Goal: Information Seeking & Learning: Find specific page/section

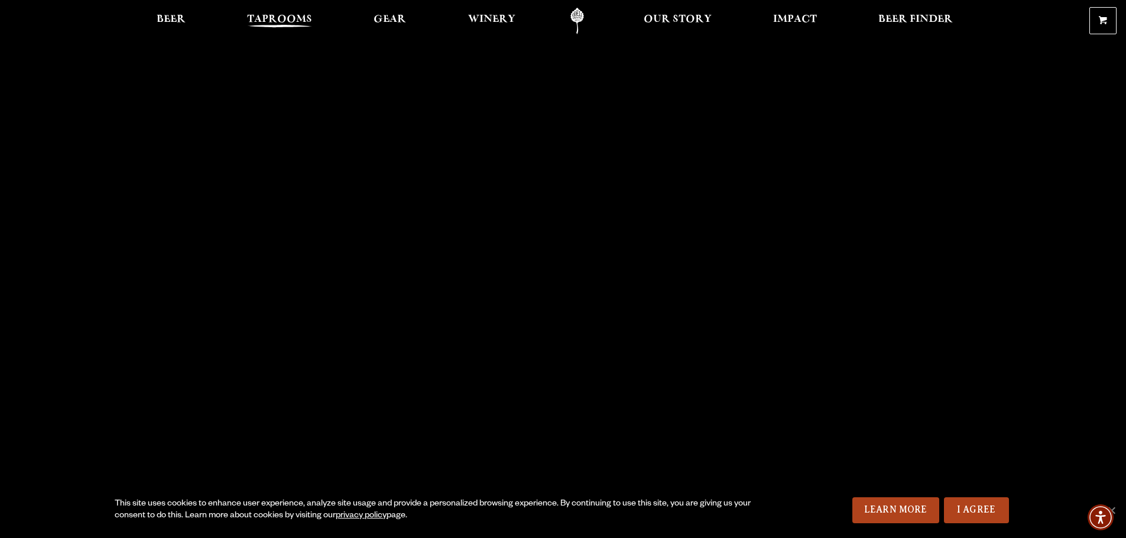
click at [281, 15] on span "Taprooms" at bounding box center [279, 19] width 65 height 9
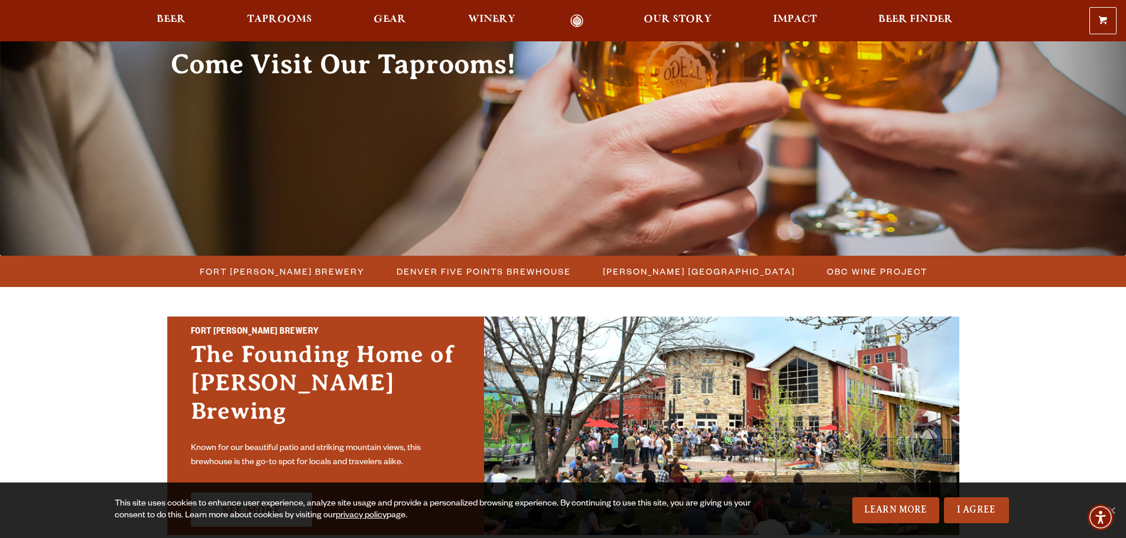
scroll to position [177, 0]
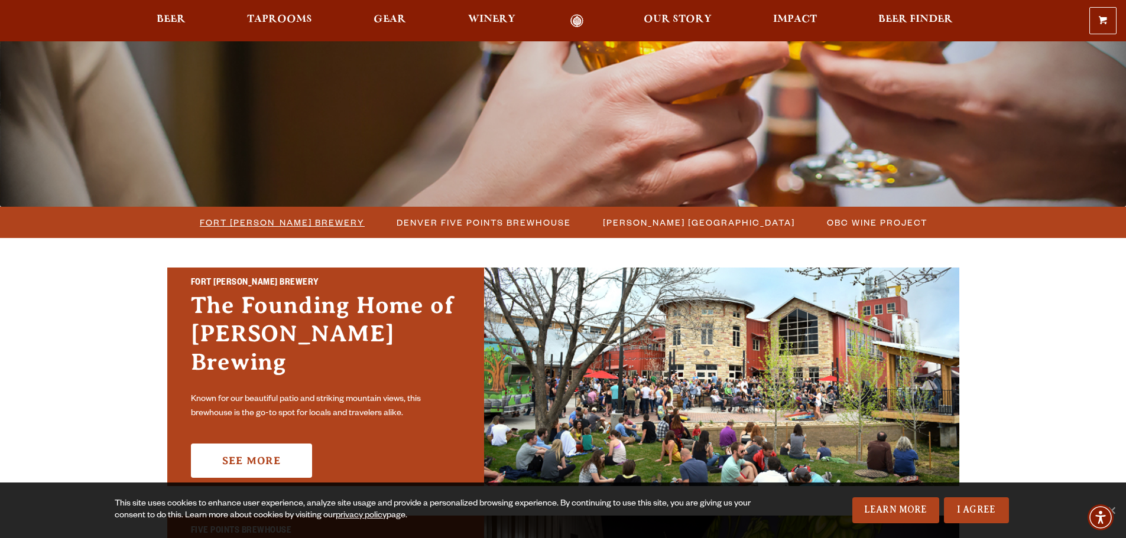
click at [291, 225] on span "Fort [PERSON_NAME] Brewery" at bounding box center [282, 222] width 165 height 17
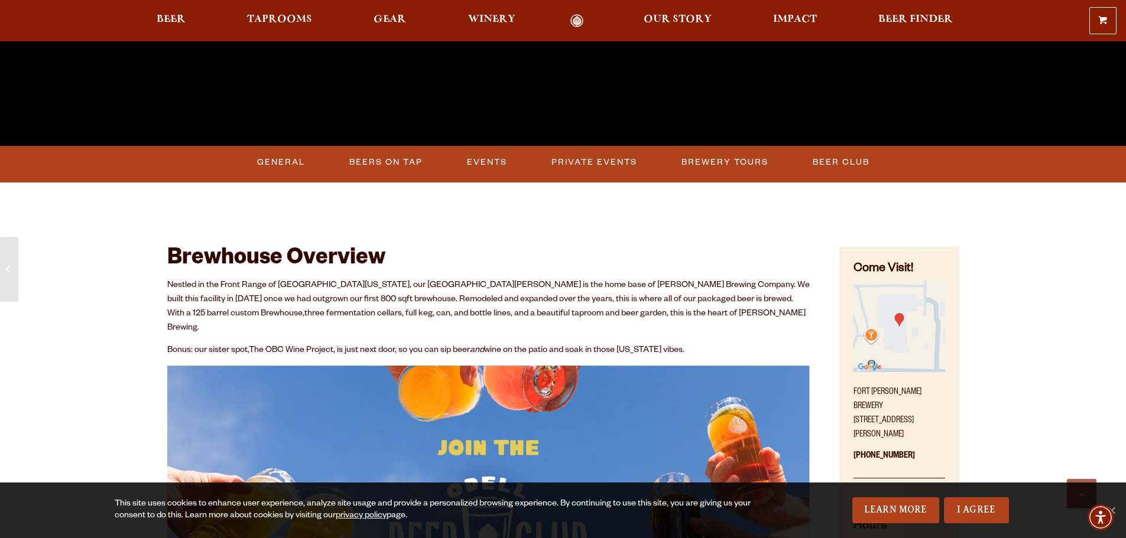
scroll to position [473, 0]
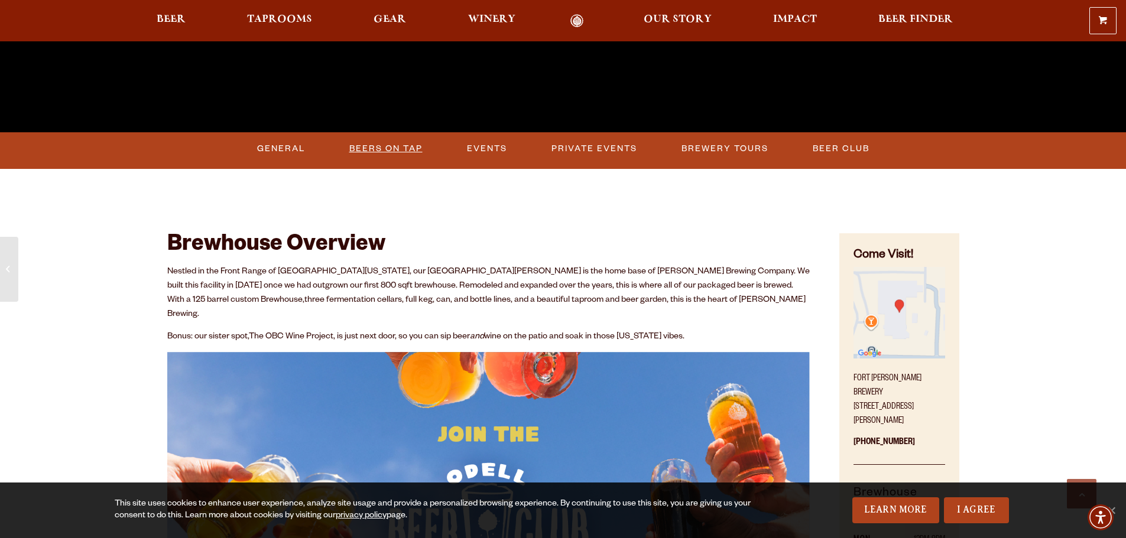
click at [385, 144] on link "Beers on Tap" at bounding box center [386, 148] width 83 height 27
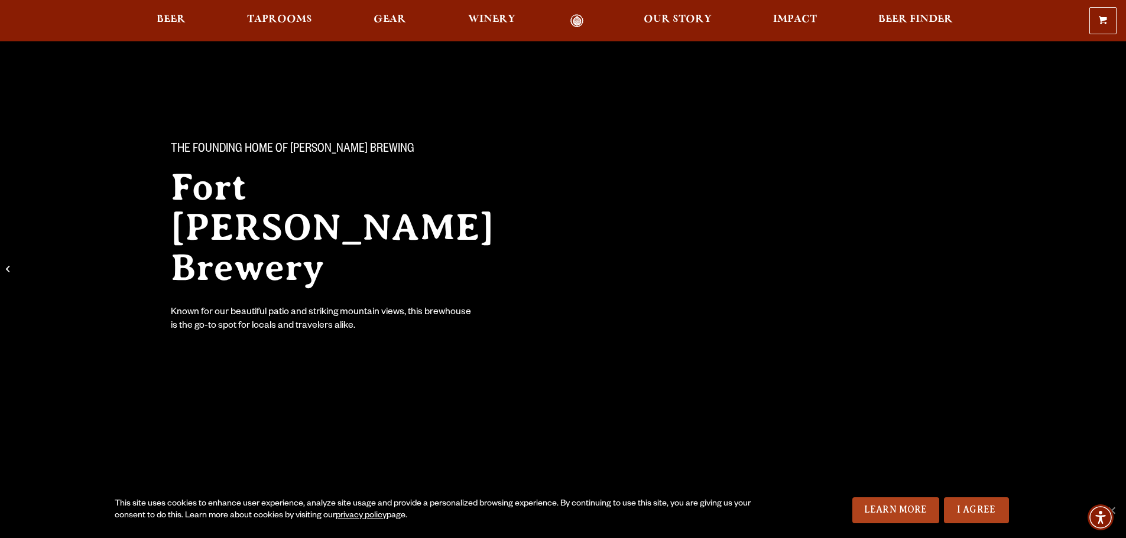
scroll to position [0, 0]
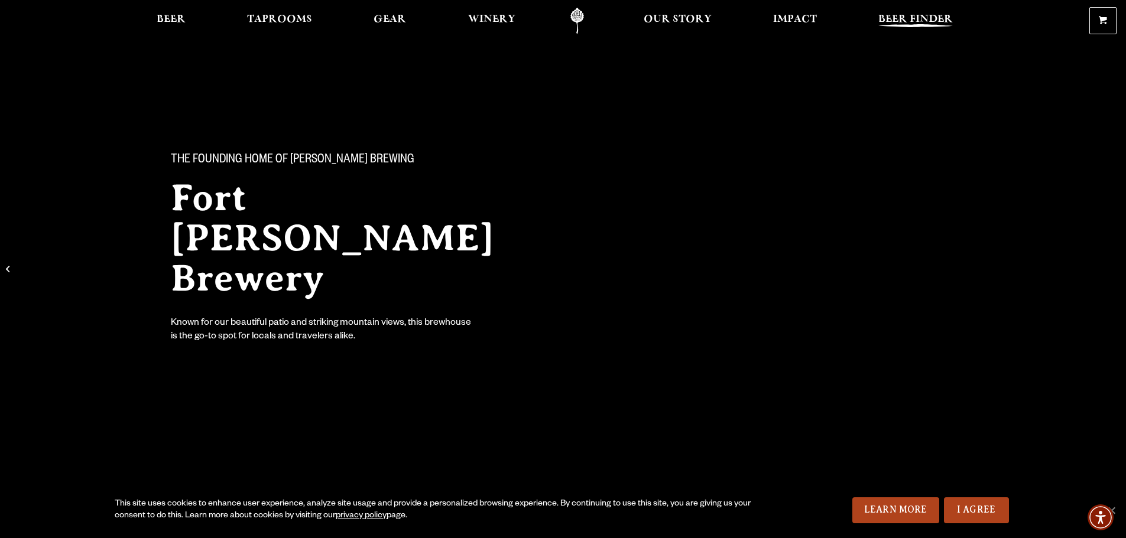
click at [922, 22] on span "Beer Finder" at bounding box center [915, 19] width 74 height 9
